Goal: Navigation & Orientation: Go to known website

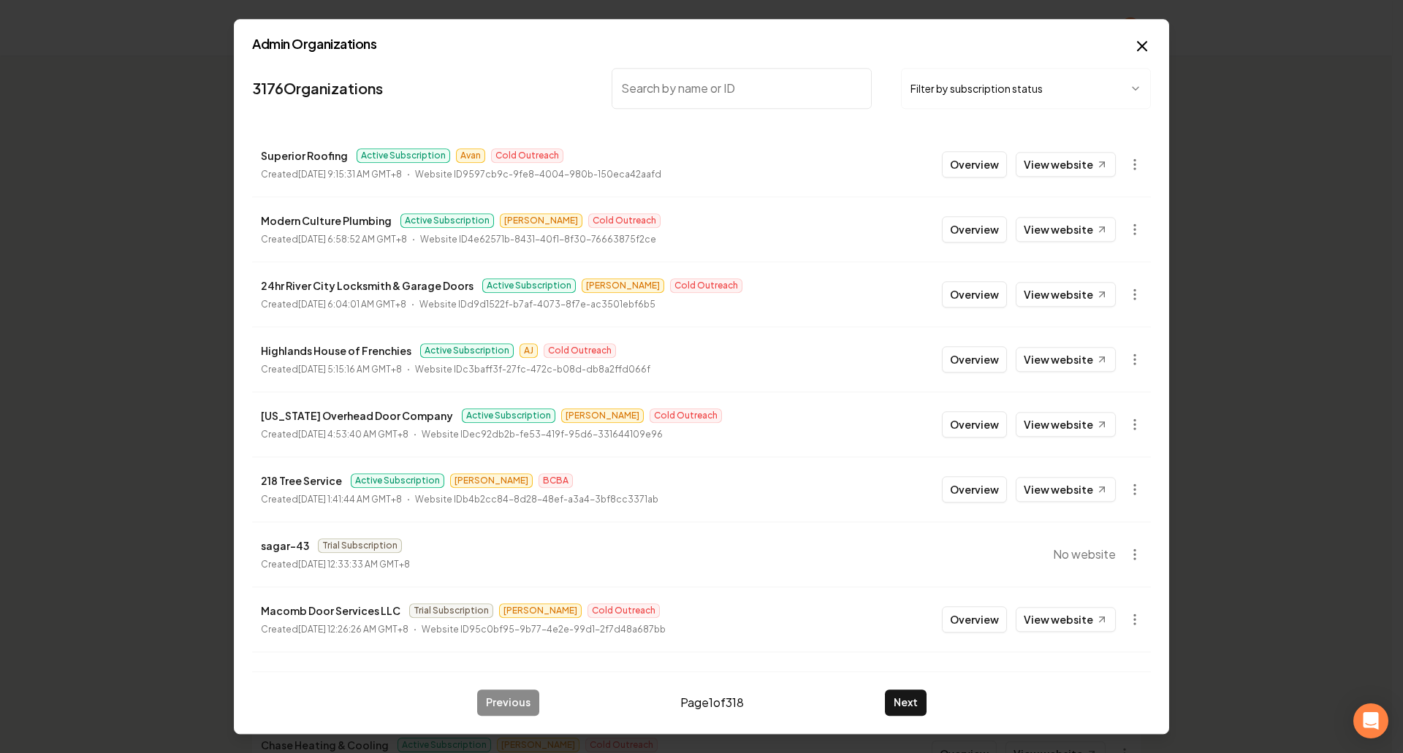
click at [760, 73] on input "search" at bounding box center [742, 88] width 260 height 41
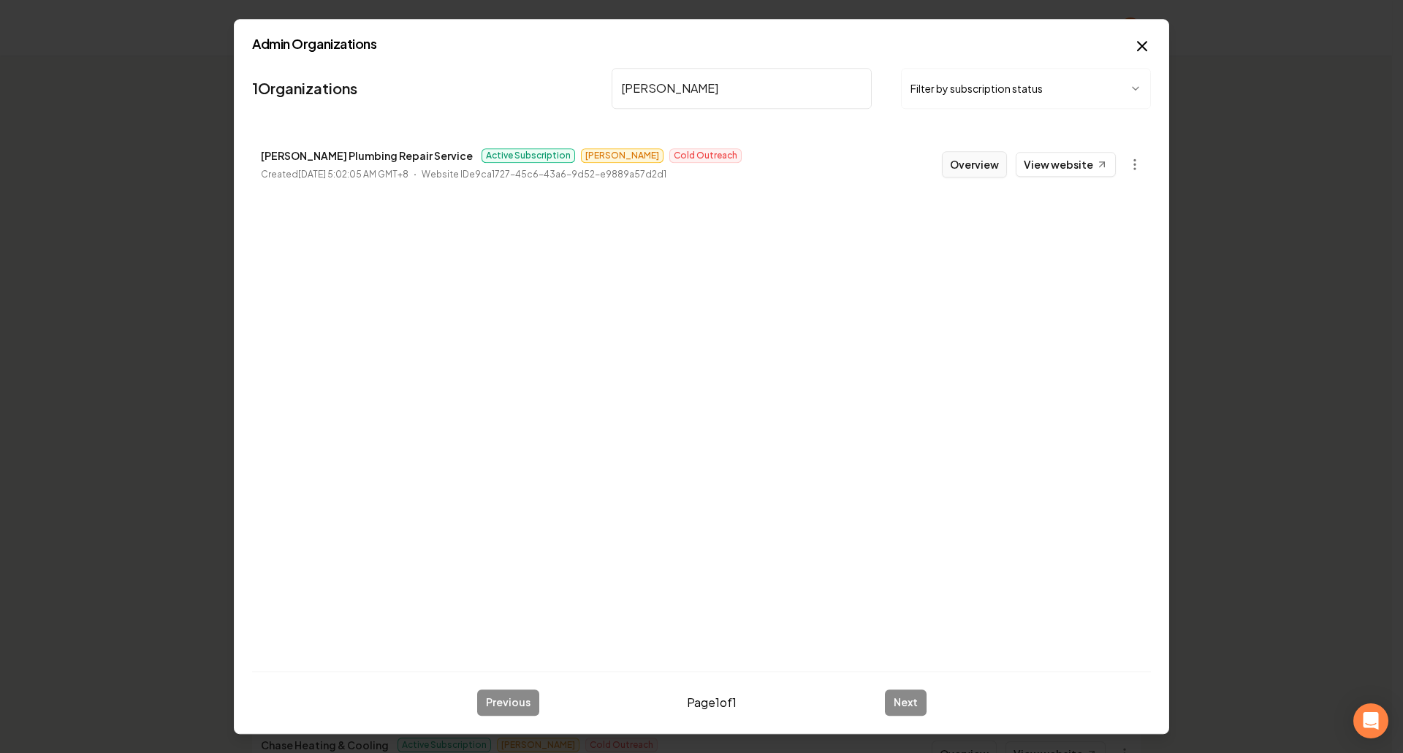
type input "[PERSON_NAME]"
click at [992, 174] on button "Overview" at bounding box center [974, 164] width 65 height 26
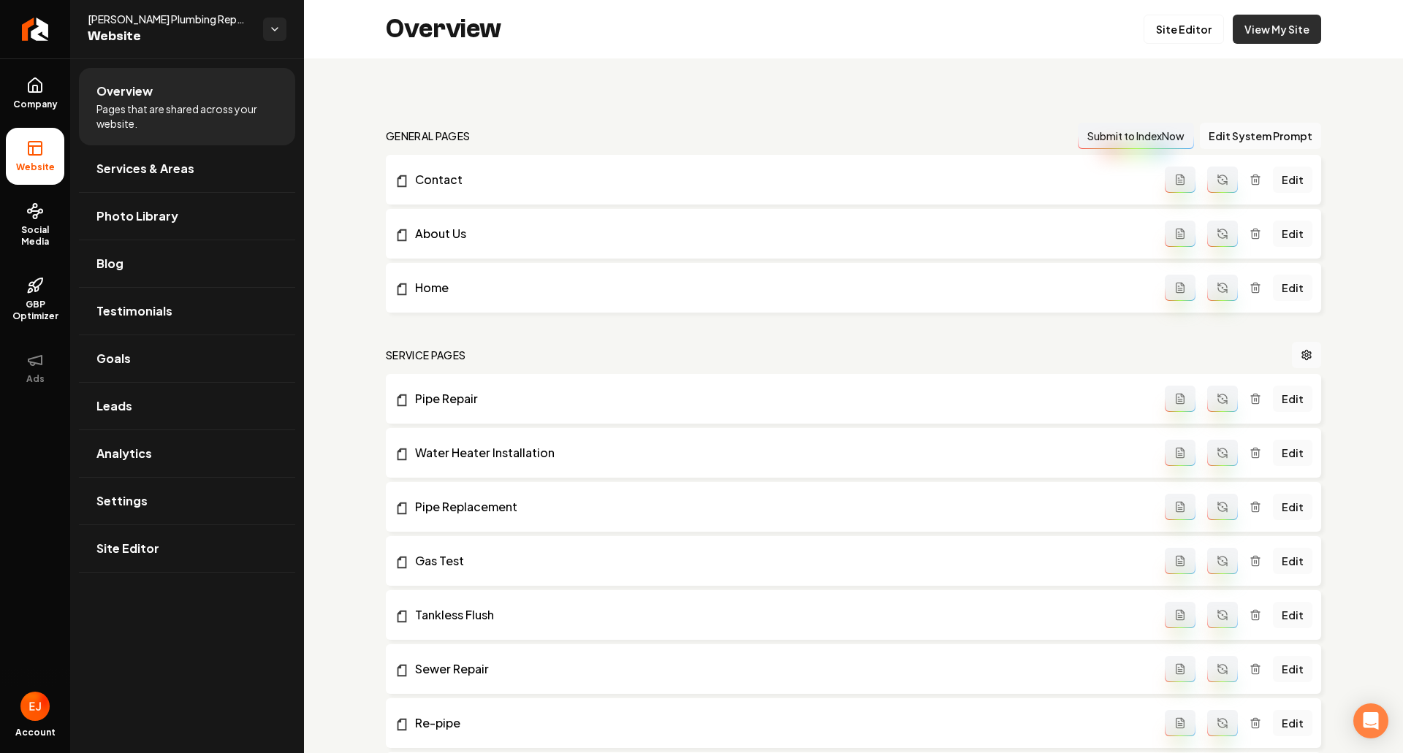
click at [1277, 35] on link "View My Site" at bounding box center [1277, 29] width 88 height 29
